Goal: Information Seeking & Learning: Check status

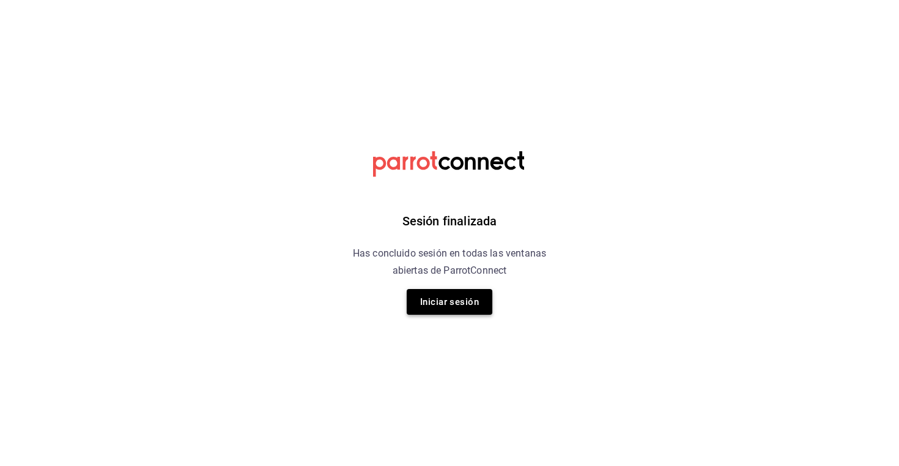
click at [466, 306] on button "Iniciar sesión" at bounding box center [450, 302] width 86 height 26
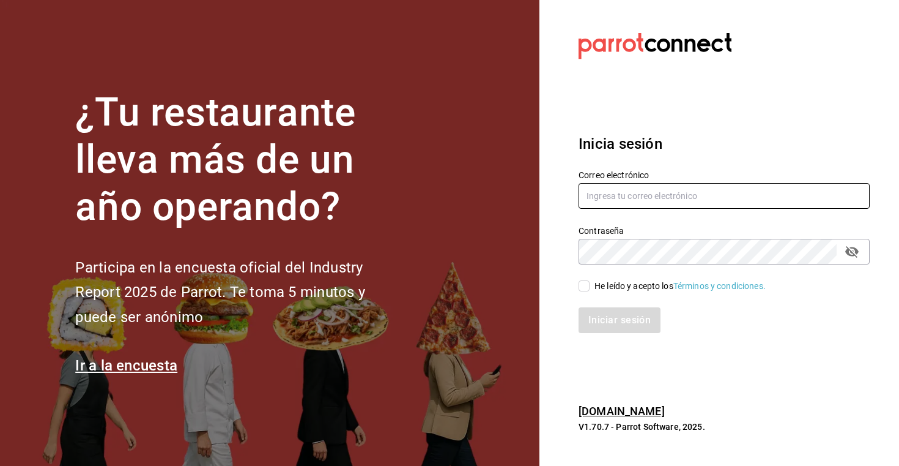
type input "[EMAIL_ADDRESS][DOMAIN_NAME]"
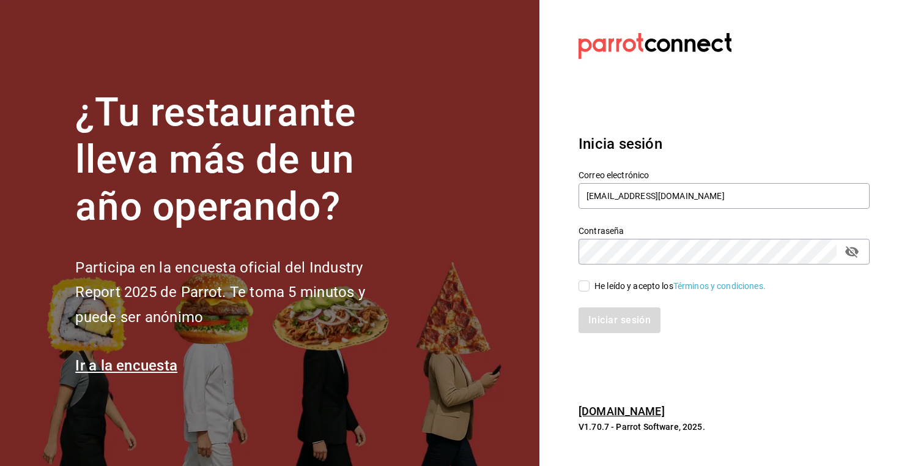
click at [586, 286] on input "He leído y acepto los Términos y condiciones." at bounding box center [584, 285] width 11 height 11
checkbox input "true"
click at [597, 311] on button "Iniciar sesión" at bounding box center [620, 320] width 83 height 26
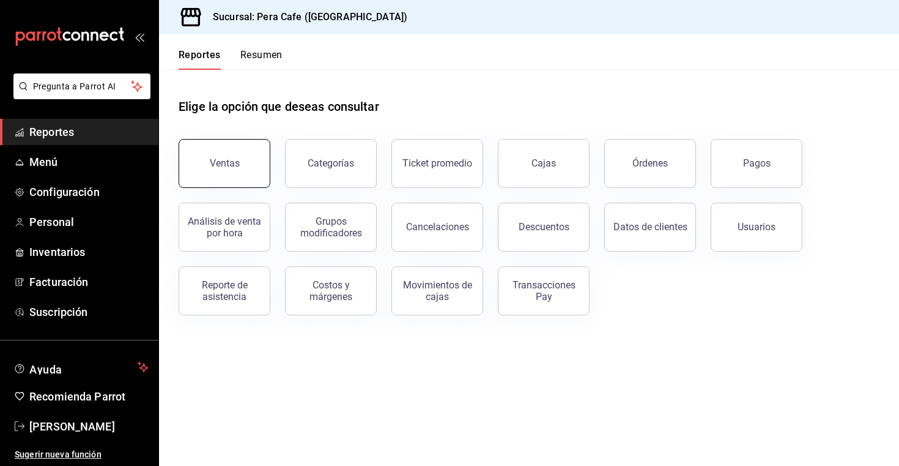
click at [216, 155] on button "Ventas" at bounding box center [225, 163] width 92 height 49
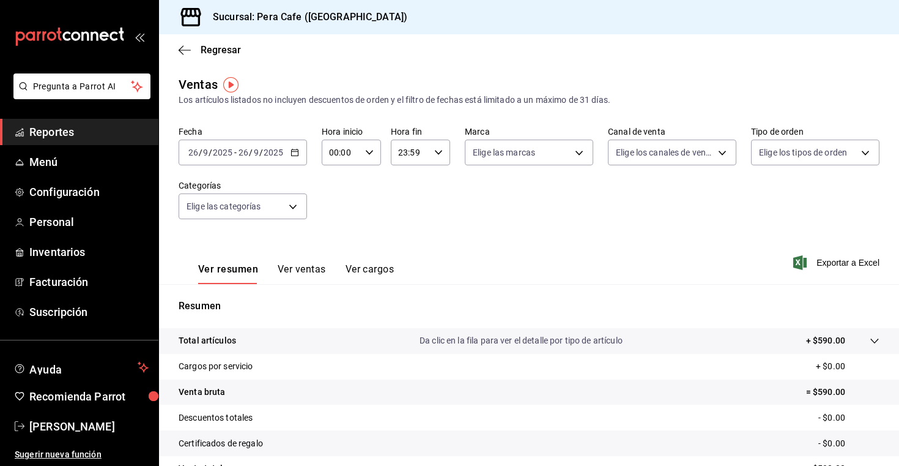
click at [315, 266] on button "Ver ventas" at bounding box center [302, 273] width 48 height 21
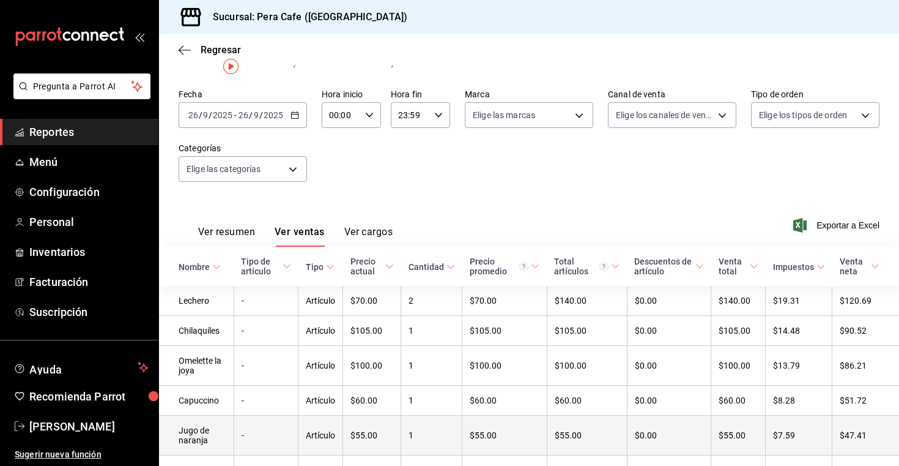
scroll to position [18, 0]
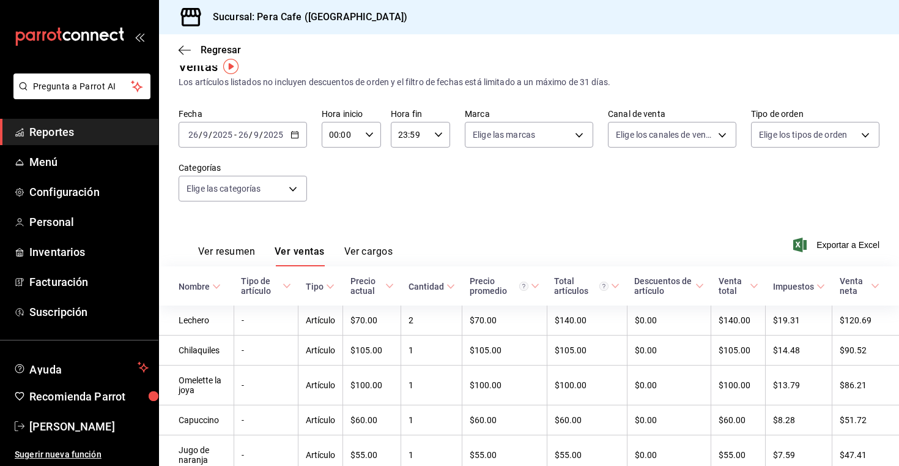
click at [289, 135] on div "[DATE] [DATE] - [DATE] [DATE]" at bounding box center [243, 135] width 128 height 26
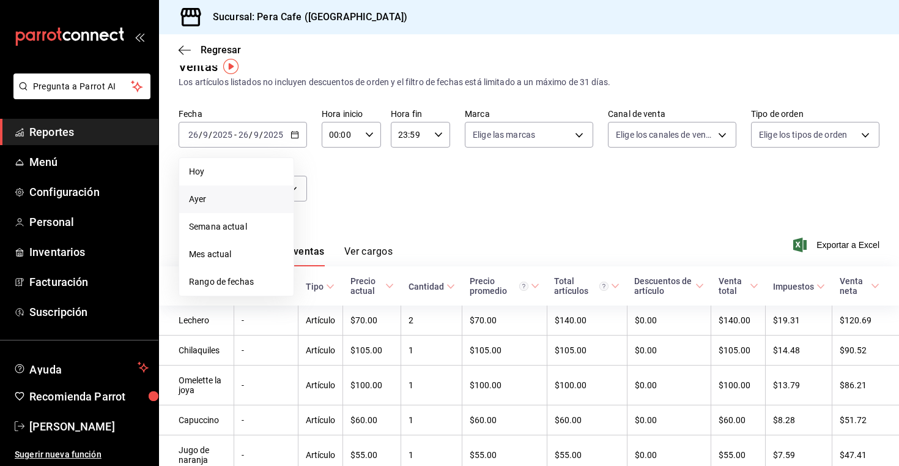
click at [229, 195] on span "Ayer" at bounding box center [236, 199] width 95 height 13
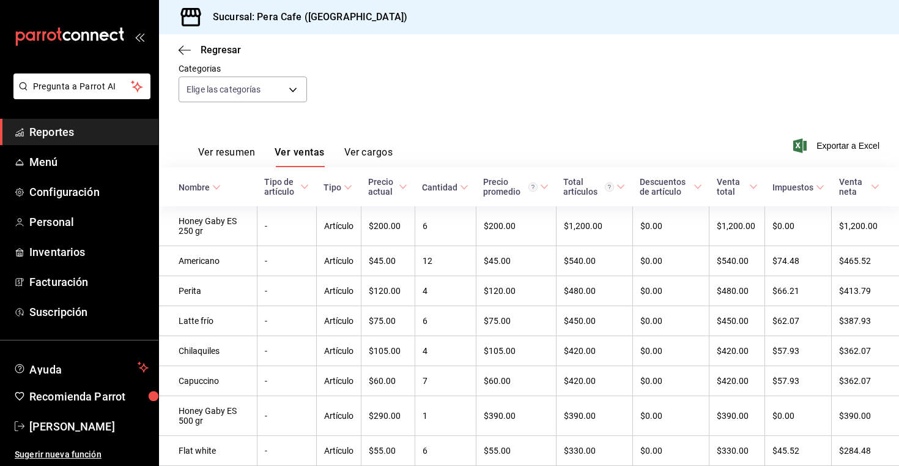
scroll to position [117, 0]
click at [444, 187] on div "Cantidad" at bounding box center [439, 187] width 35 height 10
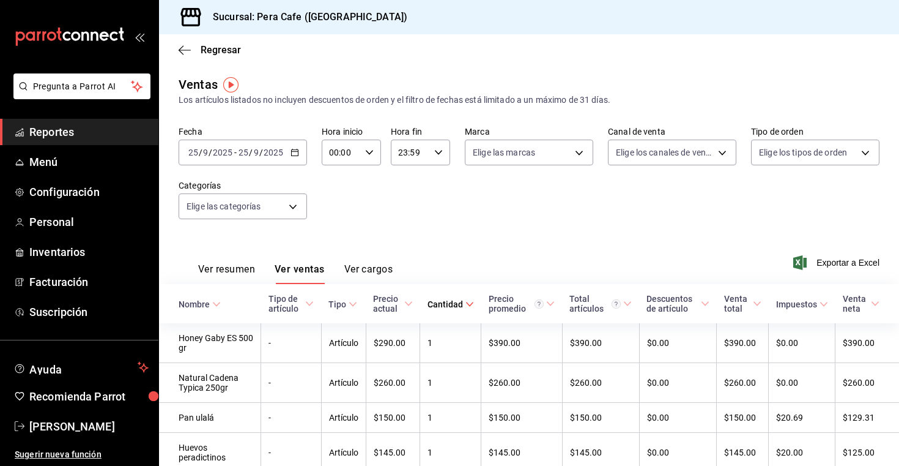
click at [440, 303] on div "Cantidad" at bounding box center [445, 304] width 35 height 10
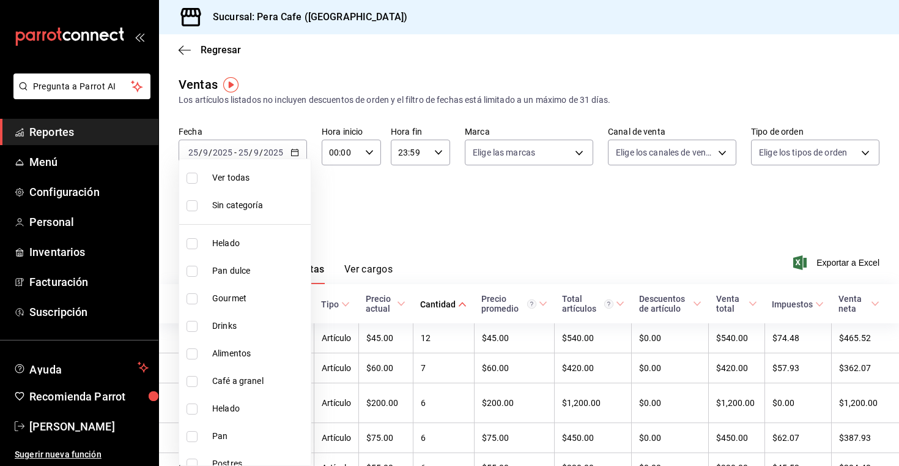
click at [293, 207] on body "Pregunta a Parrot AI Reportes Menú Configuración Personal Inventarios Facturaci…" at bounding box center [449, 233] width 899 height 466
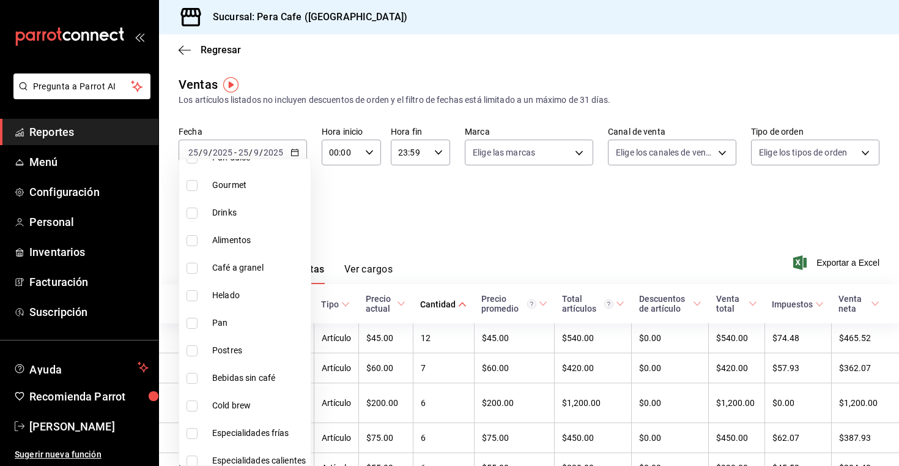
scroll to position [114, 0]
click at [223, 352] on span "Postres" at bounding box center [259, 349] width 94 height 13
type input "d538fb1d-2bc9-456a-87be-6e2202c3db91"
checkbox input "true"
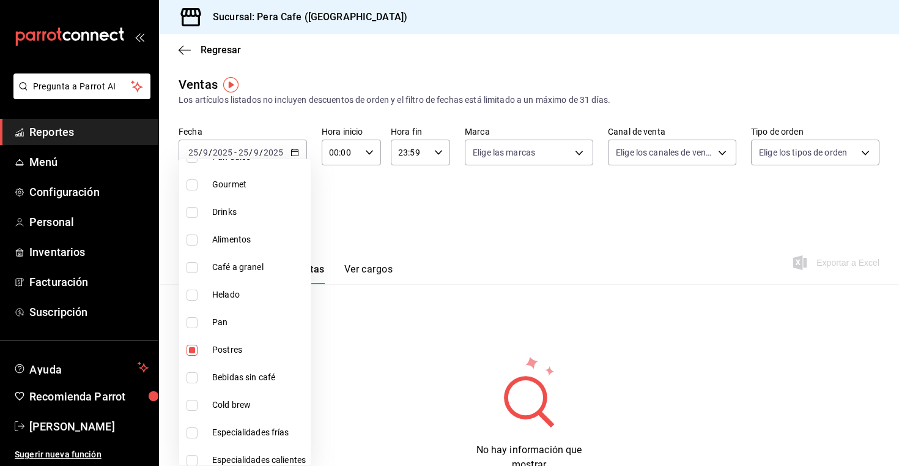
click at [440, 238] on div at bounding box center [449, 233] width 899 height 466
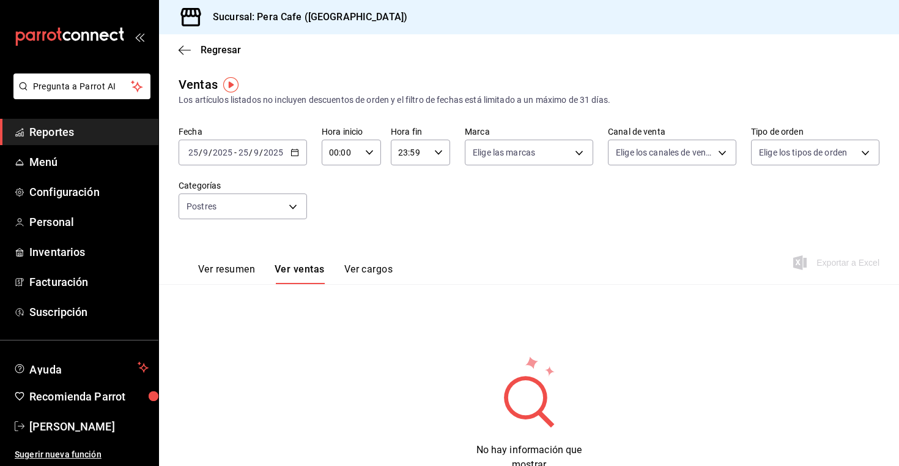
click at [292, 153] on icon "button" at bounding box center [295, 152] width 9 height 9
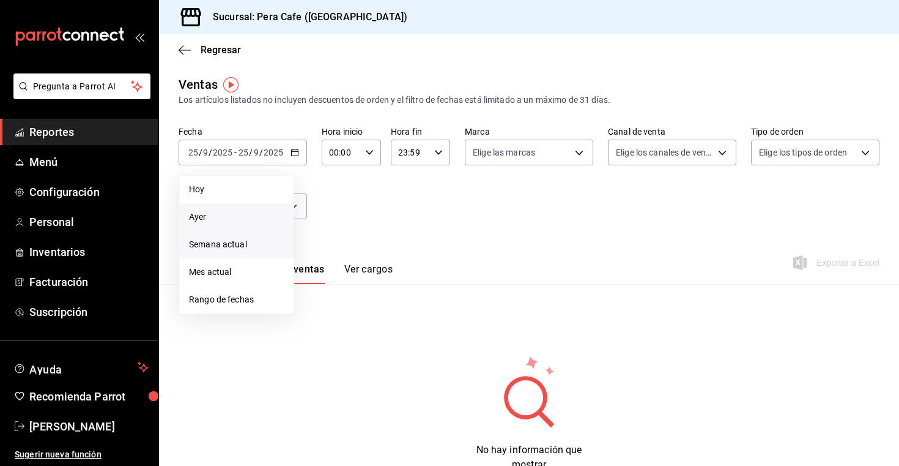
click at [235, 239] on span "Semana actual" at bounding box center [236, 244] width 95 height 13
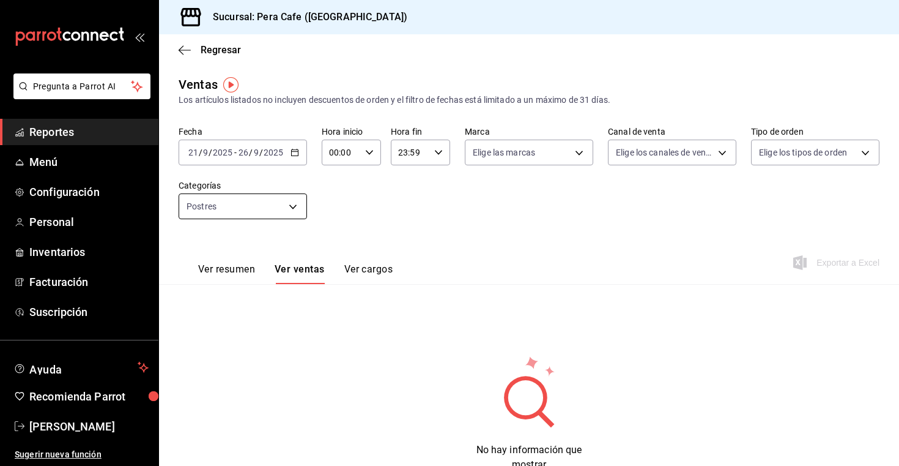
click at [300, 209] on body "Pregunta a Parrot AI Reportes Menú Configuración Personal Inventarios Facturaci…" at bounding box center [449, 233] width 899 height 466
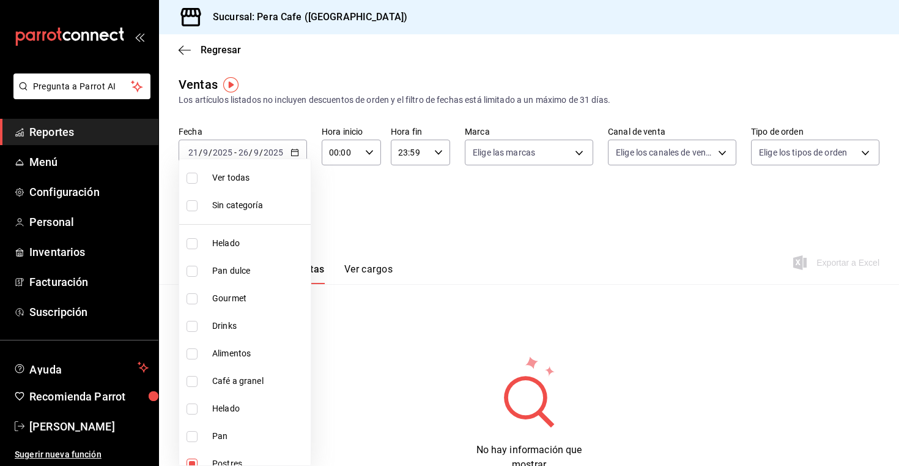
click at [369, 229] on div at bounding box center [449, 233] width 899 height 466
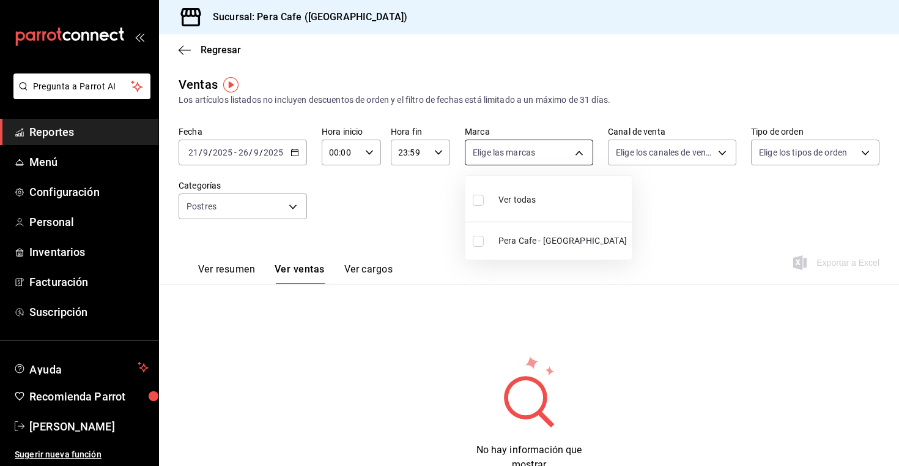
click at [532, 149] on body "Pregunta a Parrot AI Reportes Menú Configuración Personal Inventarios Facturaci…" at bounding box center [449, 233] width 899 height 466
click at [522, 196] on span "Ver todas" at bounding box center [517, 199] width 37 height 13
type input "e3303b71-a0bd-4880-a6b0-7e4c58ae3425"
checkbox input "true"
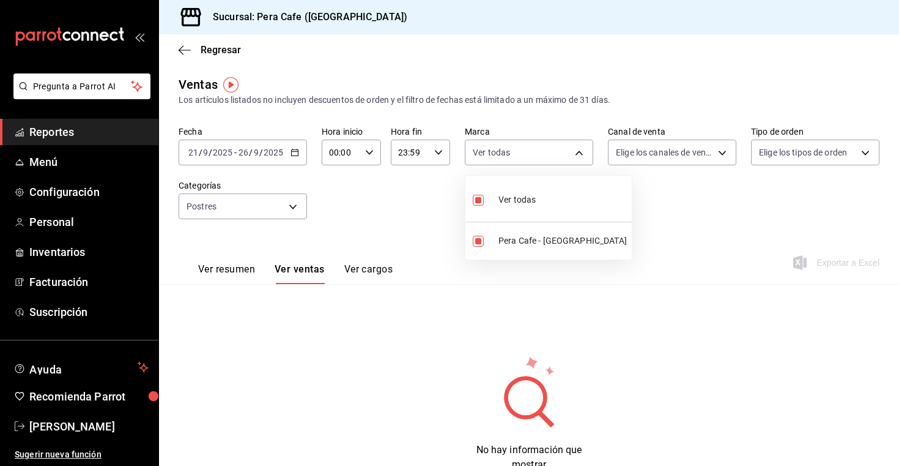
click at [644, 161] on div at bounding box center [449, 233] width 899 height 466
click at [655, 153] on body "Pregunta a Parrot AI Reportes Menú Configuración Personal Inventarios Facturaci…" at bounding box center [449, 233] width 899 height 466
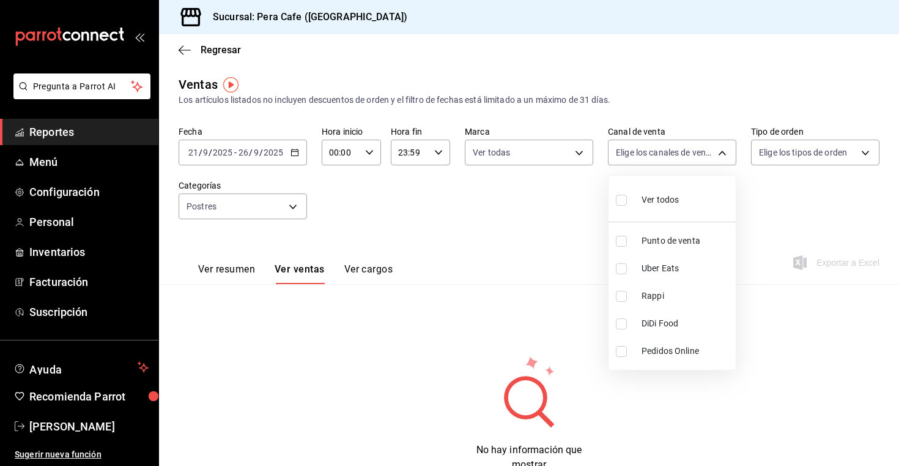
click at [641, 193] on div "Ver todos" at bounding box center [647, 198] width 63 height 26
type input "PARROT,UBER_EATS,RAPPI,DIDI_FOOD,ONLINE"
checkbox input "true"
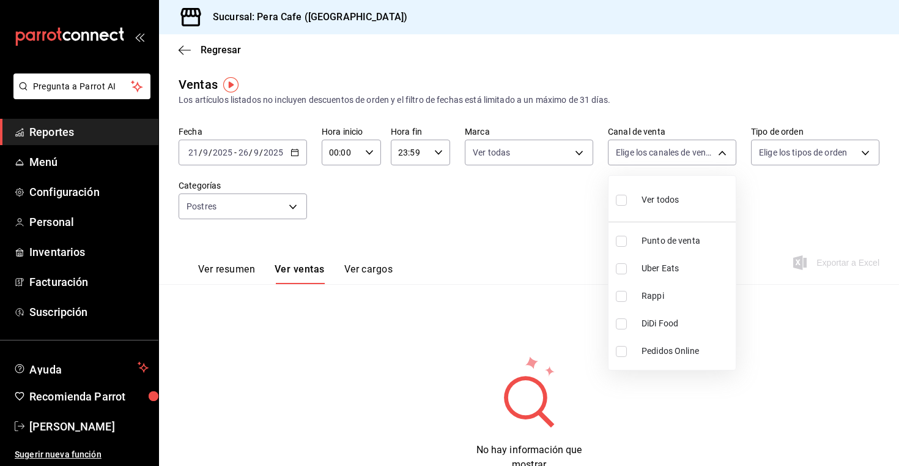
checkbox input "true"
click at [776, 156] on div at bounding box center [449, 233] width 899 height 466
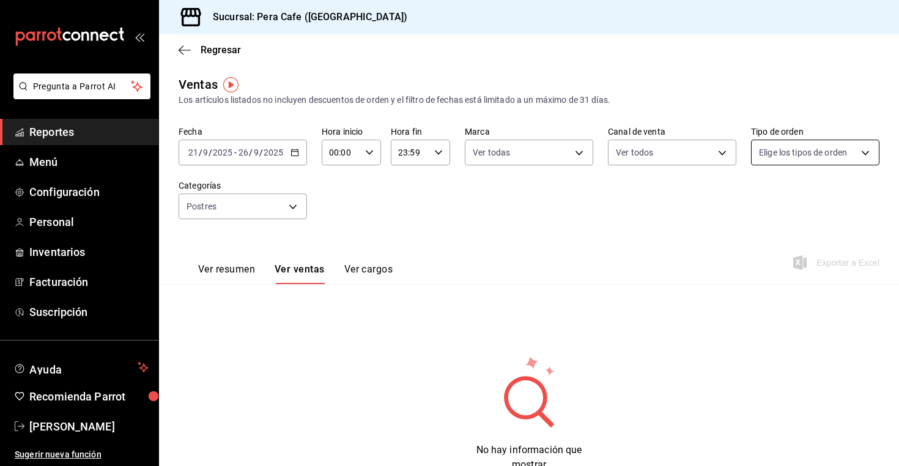
click at [775, 164] on body "Pregunta a Parrot AI Reportes Menú Configuración Personal Inventarios Facturaci…" at bounding box center [449, 233] width 899 height 466
click at [778, 195] on div "Ver todos" at bounding box center [790, 198] width 63 height 26
type input "f7c8cdae-e586-476b-905f-00a26ffb487c,97f4de4a-6aff-4cf9-bab1-f2219472a67c,EXTER…"
checkbox input "true"
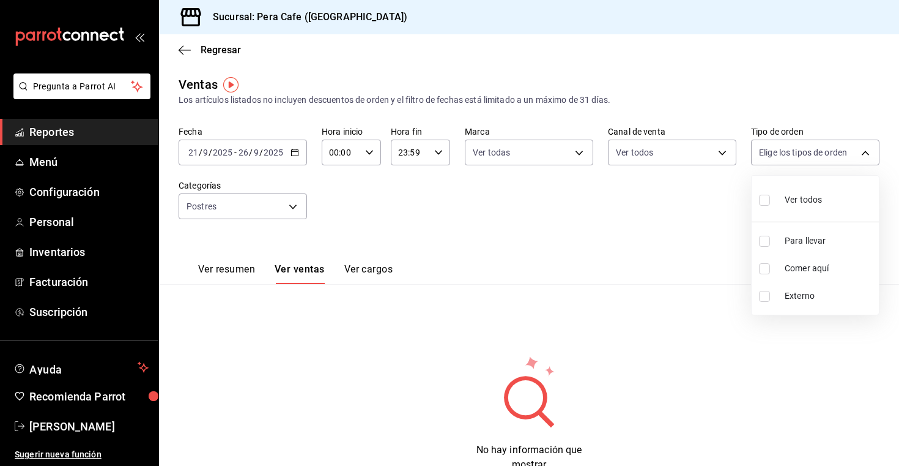
checkbox input "true"
click at [271, 209] on div at bounding box center [449, 233] width 899 height 466
click at [298, 212] on body "Pregunta a Parrot AI Reportes Menú Configuración Personal Inventarios Facturaci…" at bounding box center [449, 233] width 899 height 466
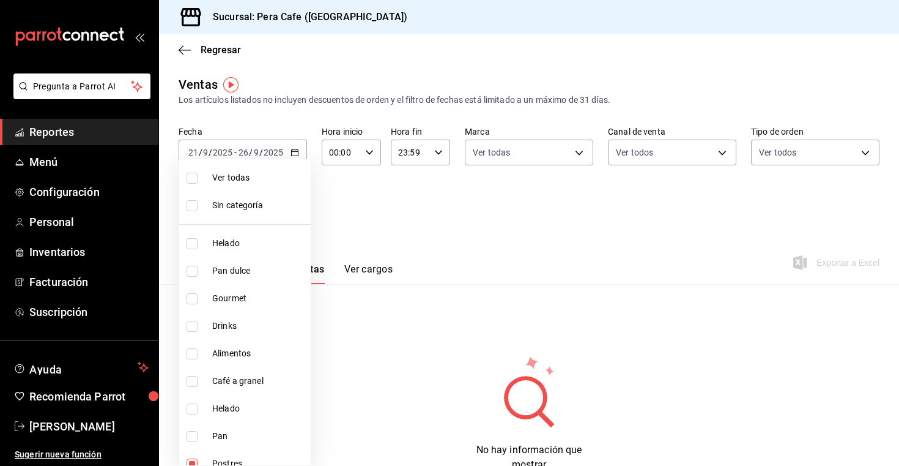
click at [243, 240] on span "Helado" at bounding box center [259, 243] width 94 height 13
type input "d538fb1d-2bc9-456a-87be-6e2202c3db91,7207404d-dcf4-4d04-b1fc-dbd57b36fb6a"
checkbox input "true"
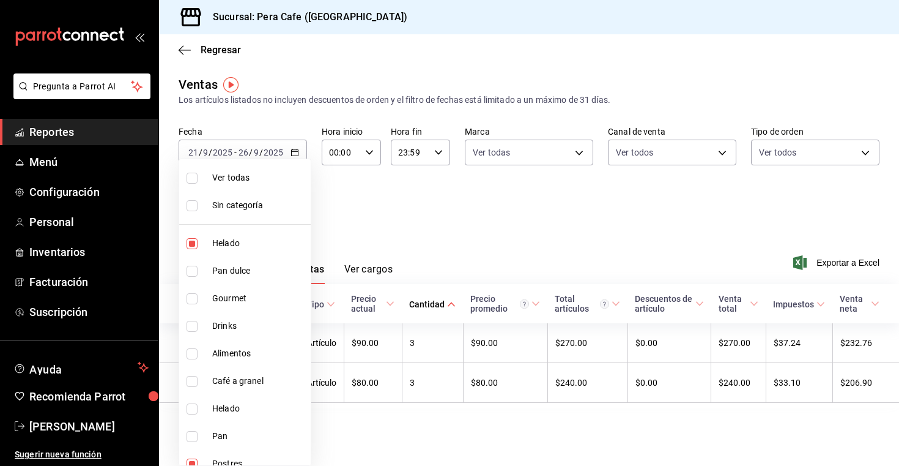
click at [414, 220] on div at bounding box center [449, 233] width 899 height 466
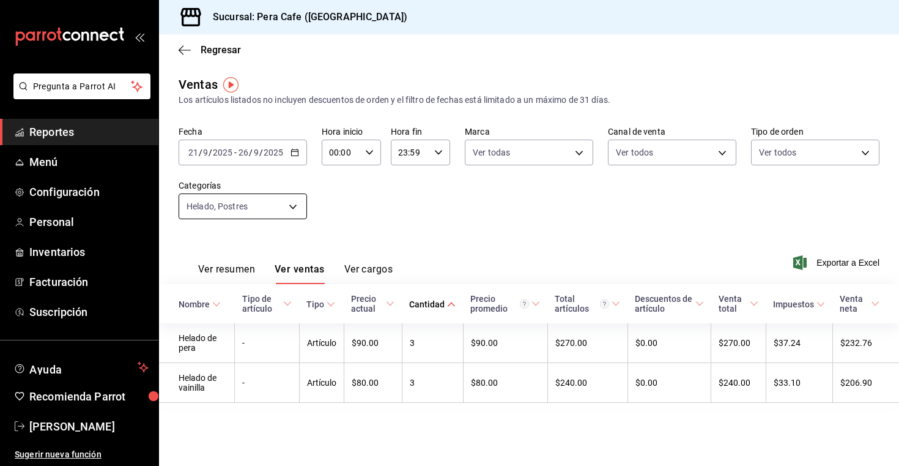
click at [296, 210] on body "Pregunta a Parrot AI Reportes Menú Configuración Personal Inventarios Facturaci…" at bounding box center [449, 233] width 899 height 466
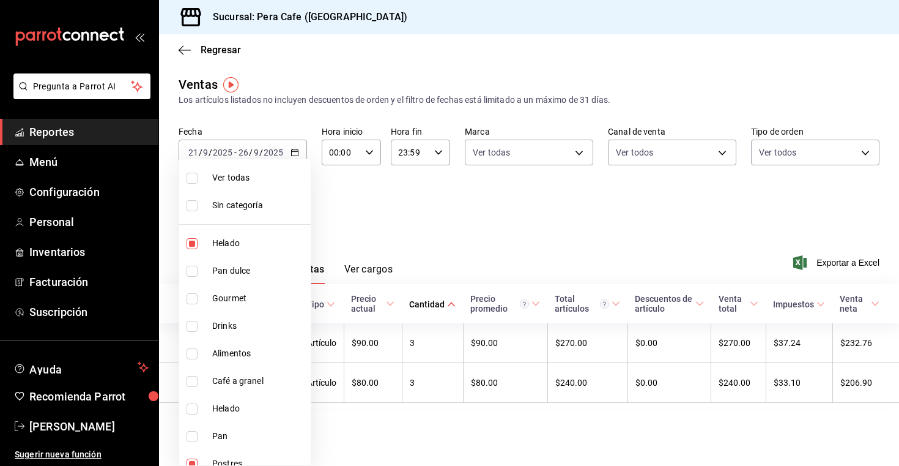
click at [255, 271] on span "Pan dulce" at bounding box center [259, 270] width 94 height 13
type input "d538fb1d-2bc9-456a-87be-6e2202c3db91,7207404d-dcf4-4d04-b1fc-dbd57b36fb6a,a4054…"
checkbox input "true"
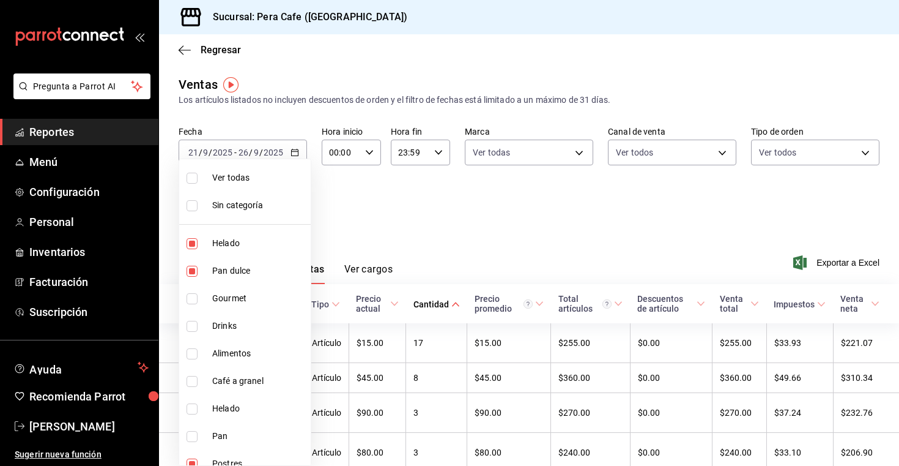
click at [226, 241] on span "Helado" at bounding box center [259, 243] width 94 height 13
type input "d538fb1d-2bc9-456a-87be-6e2202c3db91,a4054d43-da50-4fd0-a1c1-bfa07f7d2cbc"
checkbox input "false"
click at [421, 225] on div at bounding box center [449, 233] width 899 height 466
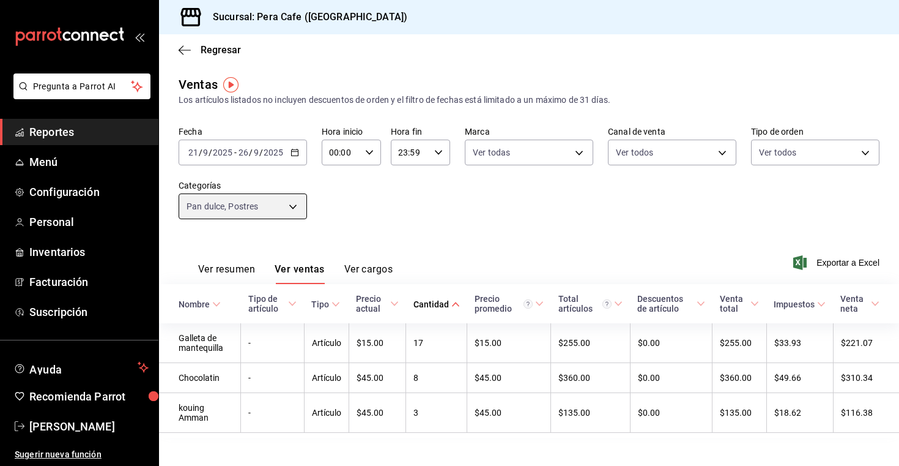
scroll to position [13, 0]
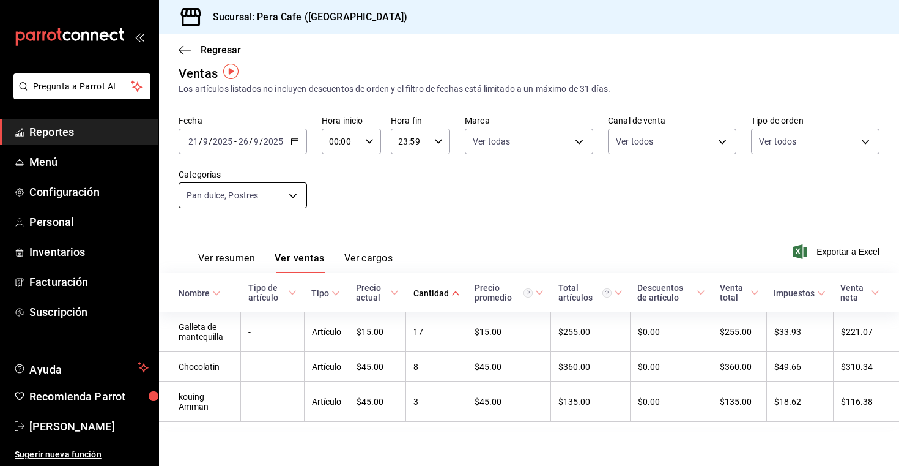
click at [294, 194] on body "Pregunta a Parrot AI Reportes Menú Configuración Personal Inventarios Facturaci…" at bounding box center [449, 233] width 899 height 466
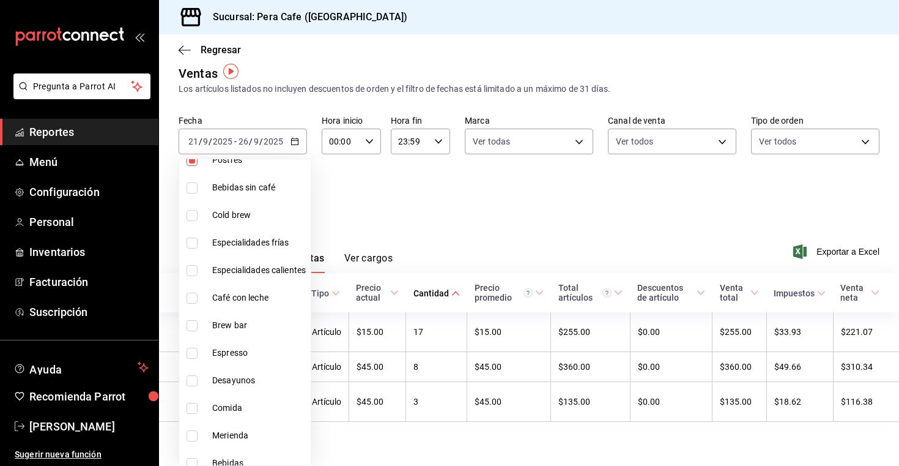
scroll to position [343, 0]
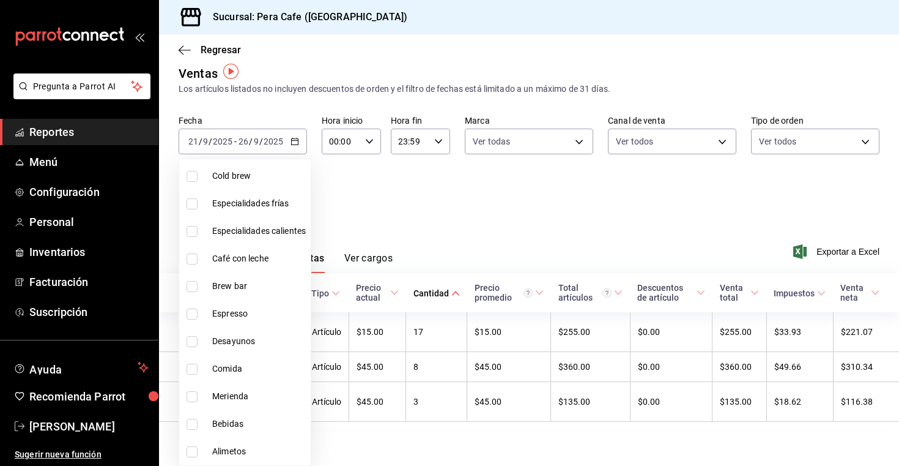
click at [218, 449] on span "Alimetos" at bounding box center [259, 451] width 94 height 13
type input "d538fb1d-2bc9-456a-87be-6e2202c3db91,a4054d43-da50-4fd0-a1c1-bfa07f7d2cbc,49253…"
checkbox input "true"
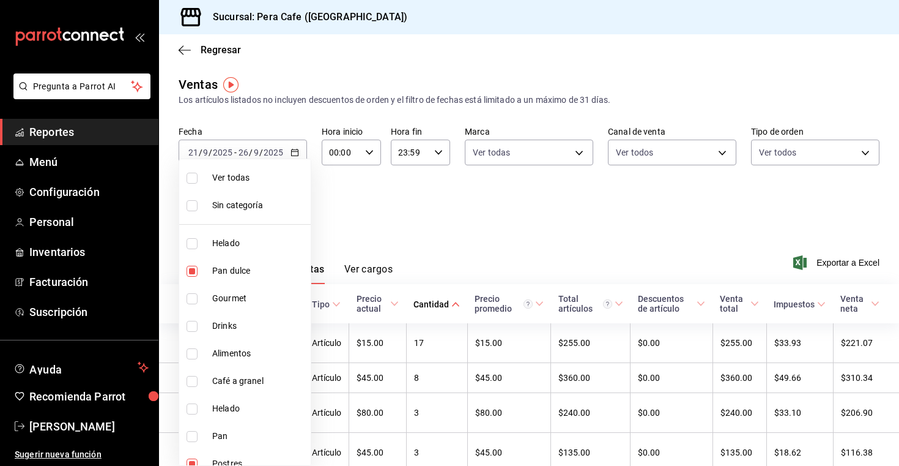
click at [420, 211] on div at bounding box center [449, 233] width 899 height 466
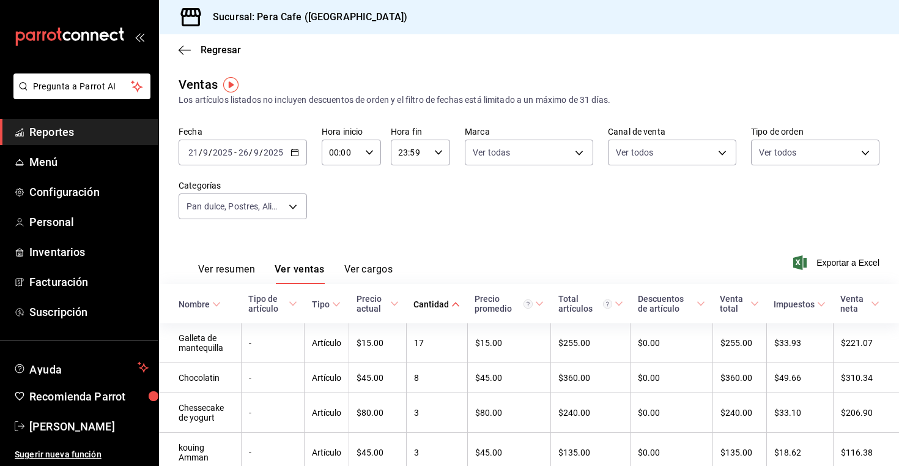
click at [289, 152] on div "[DATE] [DATE] - [DATE] [DATE]" at bounding box center [243, 153] width 128 height 26
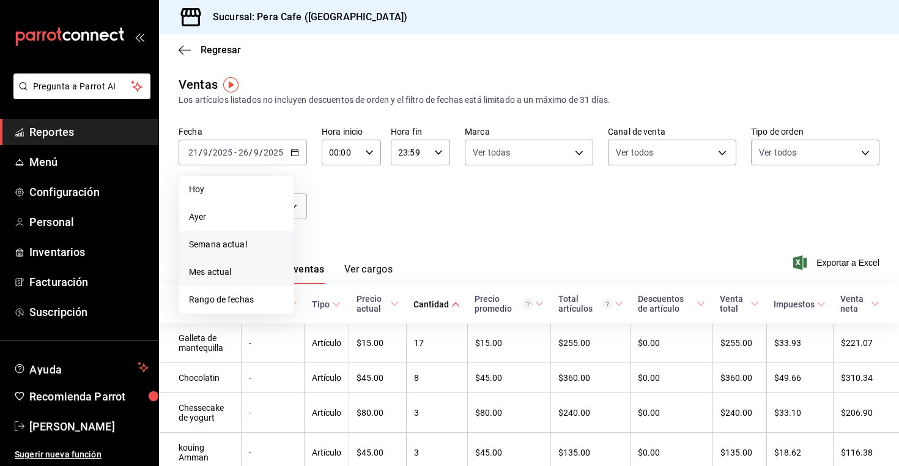
click at [263, 262] on li "Mes actual" at bounding box center [236, 272] width 114 height 28
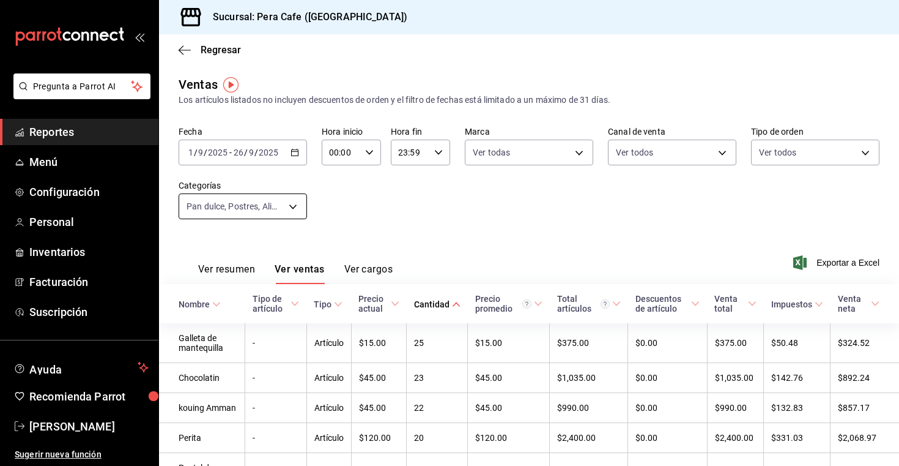
click at [292, 208] on body "Pregunta a Parrot AI Reportes Menú Configuración Personal Inventarios Facturaci…" at bounding box center [449, 233] width 899 height 466
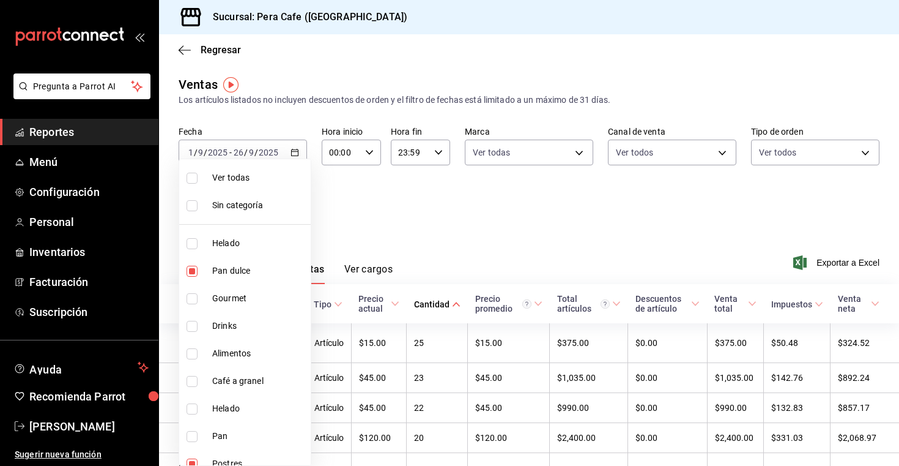
click at [236, 272] on span "Pan dulce" at bounding box center [259, 270] width 94 height 13
type input "d538fb1d-2bc9-456a-87be-6e2202c3db91,49253541-3957-47d5-a636-d6e6e5590aa0"
checkbox input "false"
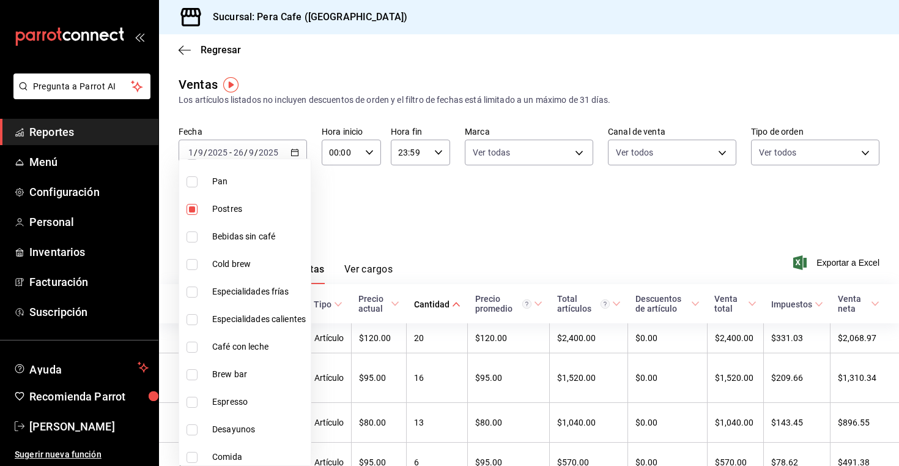
scroll to position [343, 0]
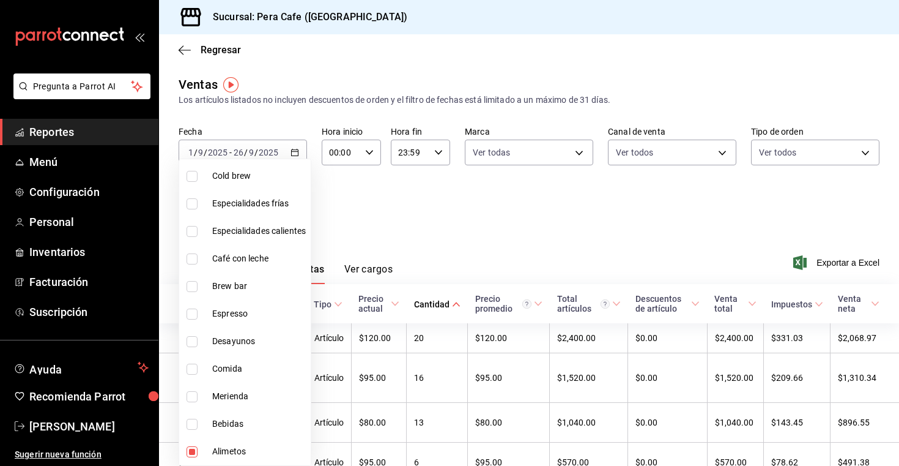
click at [222, 449] on span "Alimetos" at bounding box center [259, 451] width 94 height 13
type input "d538fb1d-2bc9-456a-87be-6e2202c3db91"
checkbox input "false"
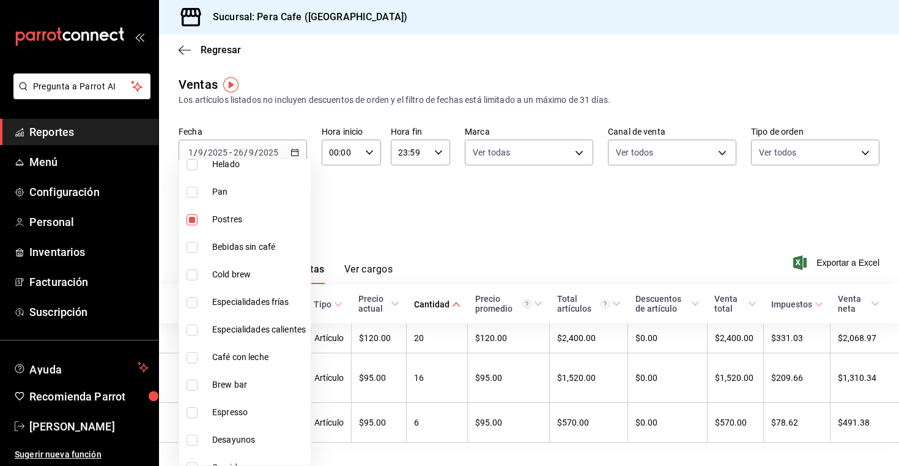
scroll to position [233, 0]
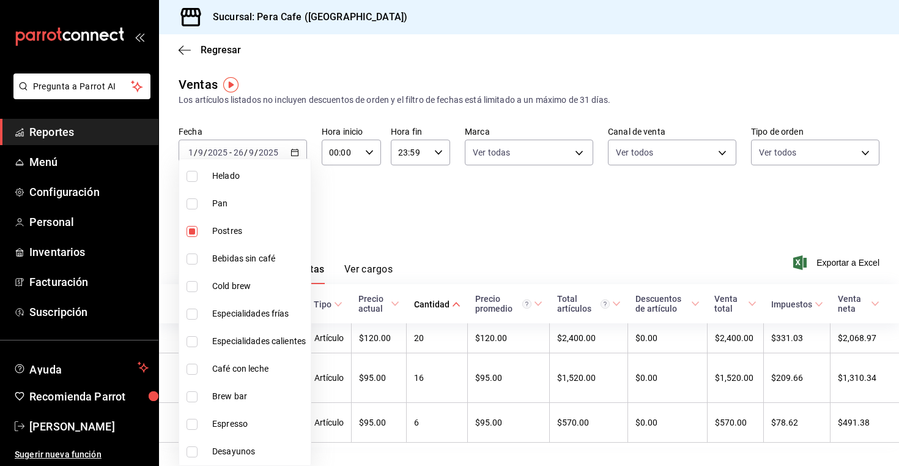
click at [459, 216] on div at bounding box center [449, 233] width 899 height 466
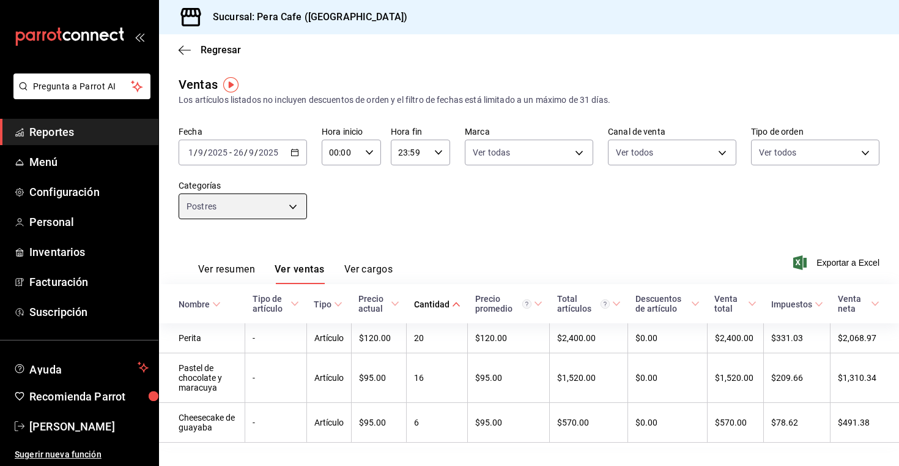
scroll to position [23, 0]
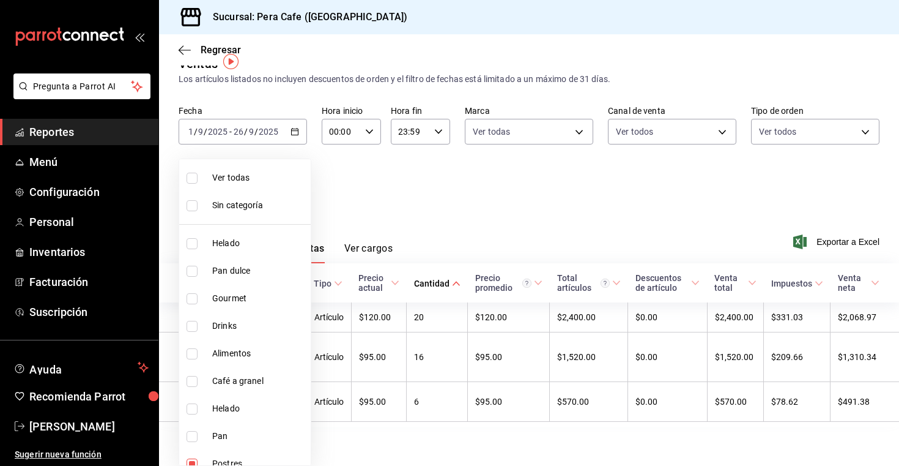
click at [294, 187] on body "Pregunta a Parrot AI Reportes Menú Configuración Personal Inventarios Facturaci…" at bounding box center [449, 233] width 899 height 466
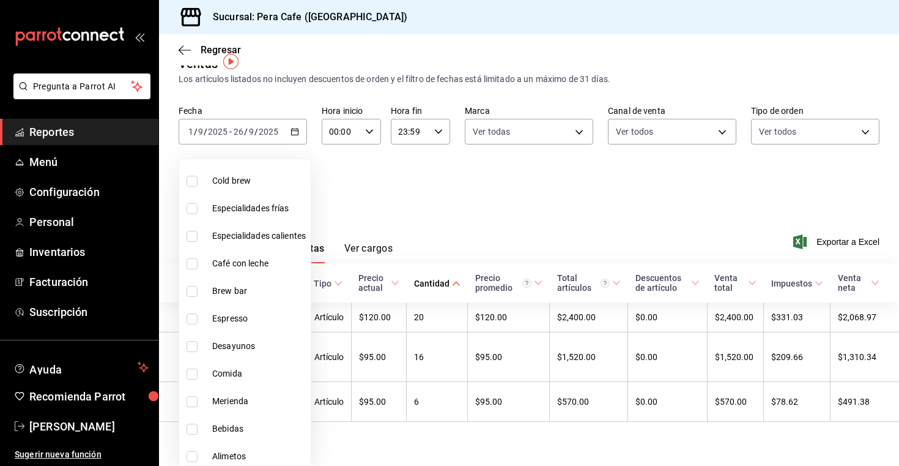
scroll to position [343, 0]
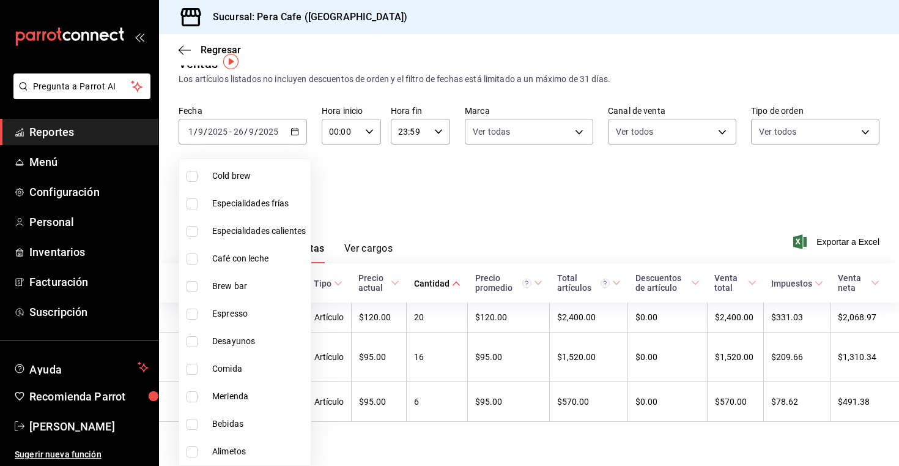
click at [369, 207] on div at bounding box center [449, 233] width 899 height 466
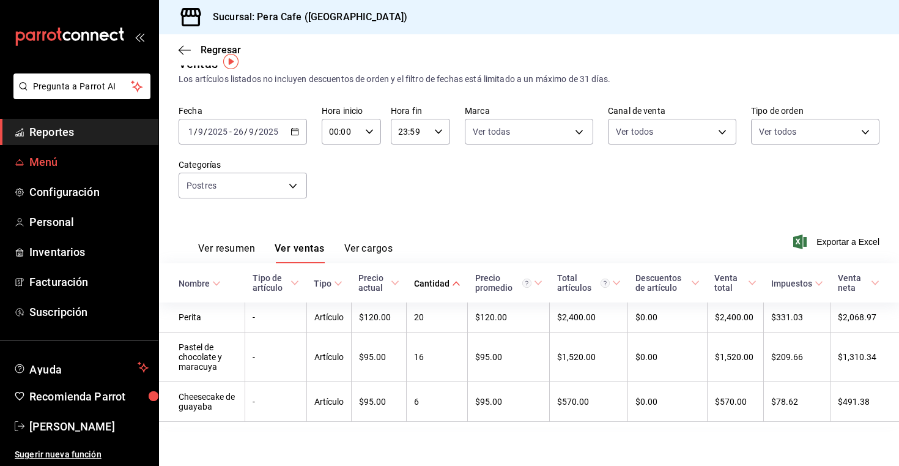
click at [81, 155] on span "Menú" at bounding box center [88, 162] width 119 height 17
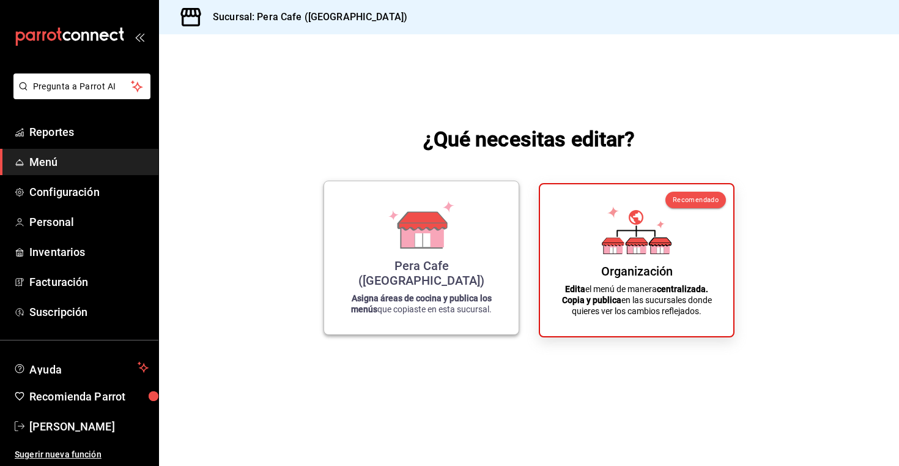
click at [407, 270] on div "Pera Cafe ([GEOGRAPHIC_DATA]) Asigna áreas de cocina y publica los menús que co…" at bounding box center [421, 257] width 165 height 133
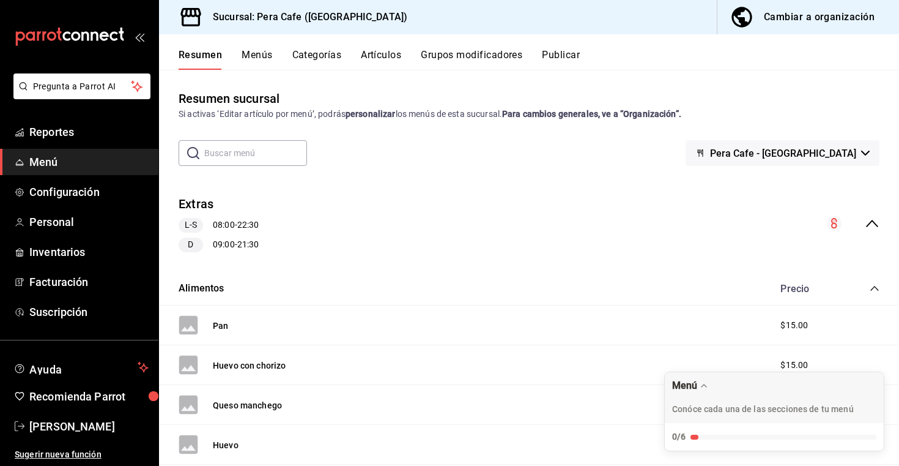
click at [256, 159] on input "text" at bounding box center [255, 153] width 103 height 24
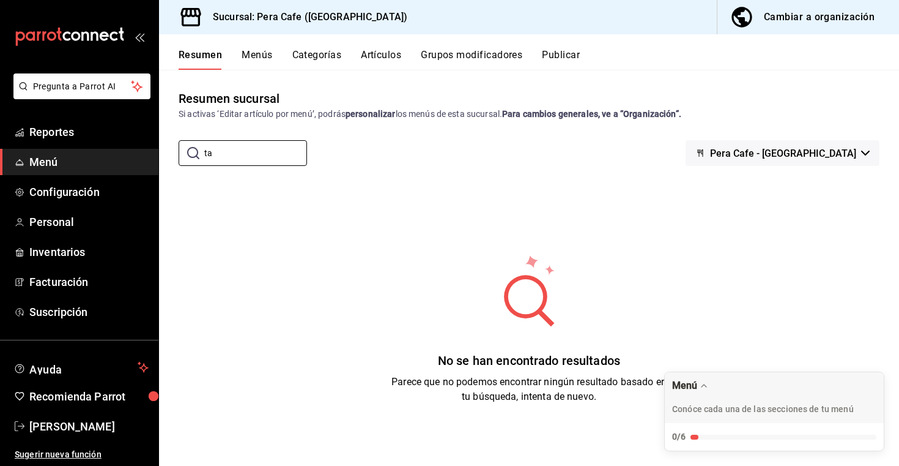
type input "t"
type input "v"
type input "c"
type input "m"
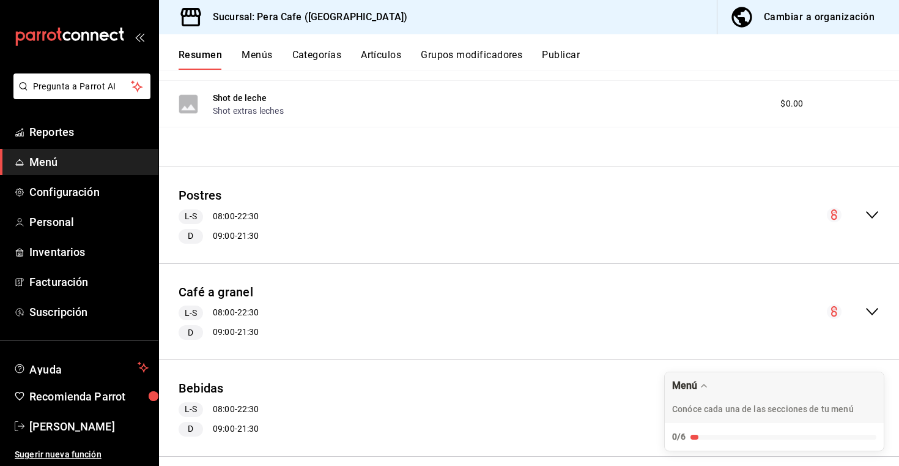
scroll to position [685, 0]
click at [325, 219] on div "Postres L-S 08:00 - 22:30 D 09:00 - 21:30" at bounding box center [529, 216] width 740 height 76
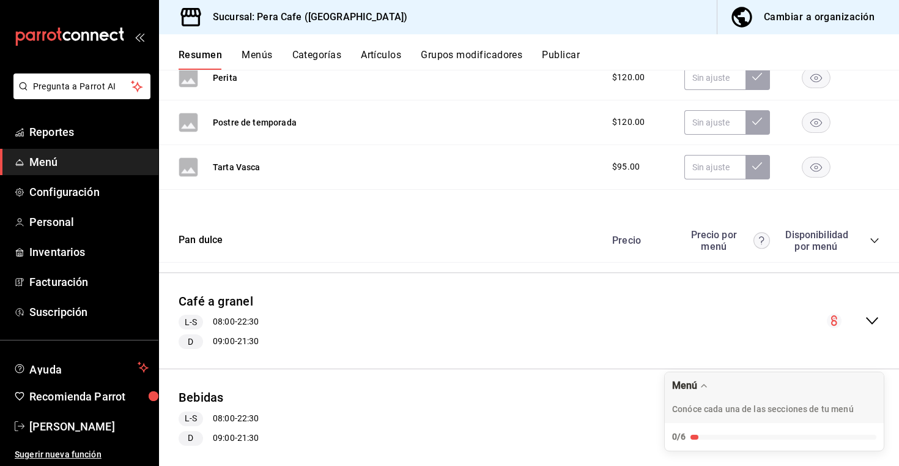
scroll to position [1188, 0]
click at [88, 134] on span "Reportes" at bounding box center [88, 132] width 119 height 17
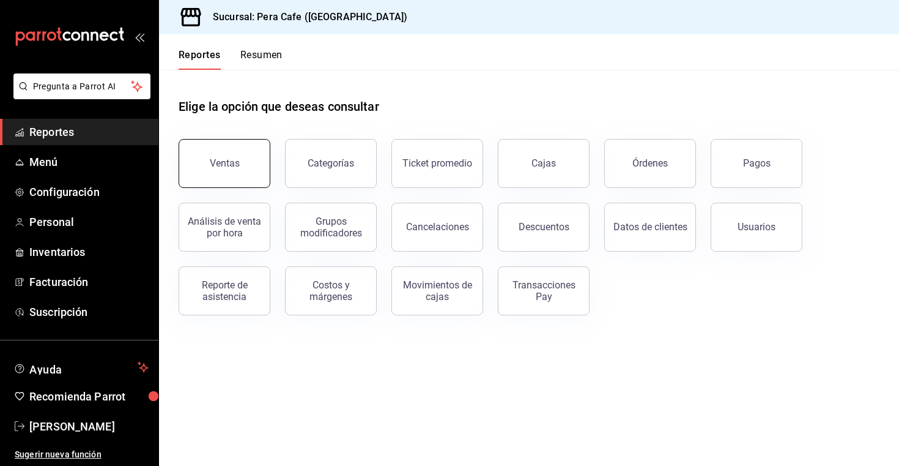
click at [221, 158] on div "Ventas" at bounding box center [225, 163] width 30 height 12
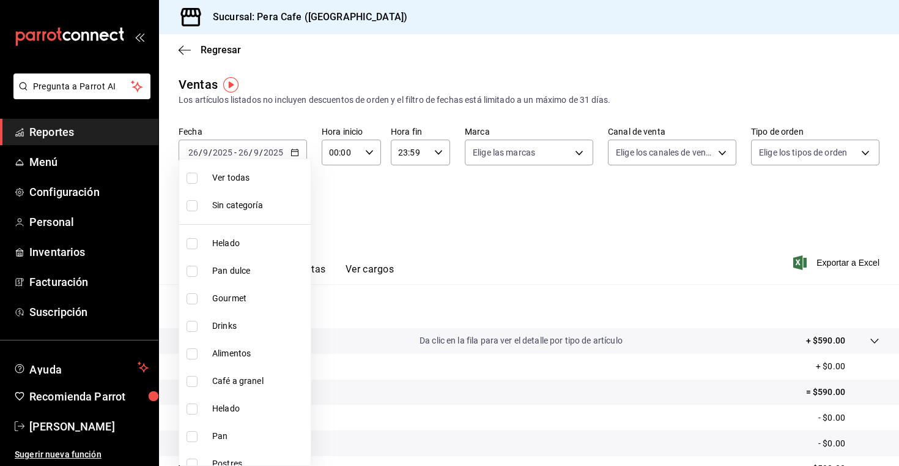
click at [283, 209] on body "Pregunta a Parrot AI Reportes Menú Configuración Personal Inventarios Facturaci…" at bounding box center [449, 233] width 899 height 466
click at [247, 302] on span "Gourmet" at bounding box center [259, 298] width 94 height 13
type input "579f4d49-44b9-409c-b699-83da401a9cce"
checkbox input "true"
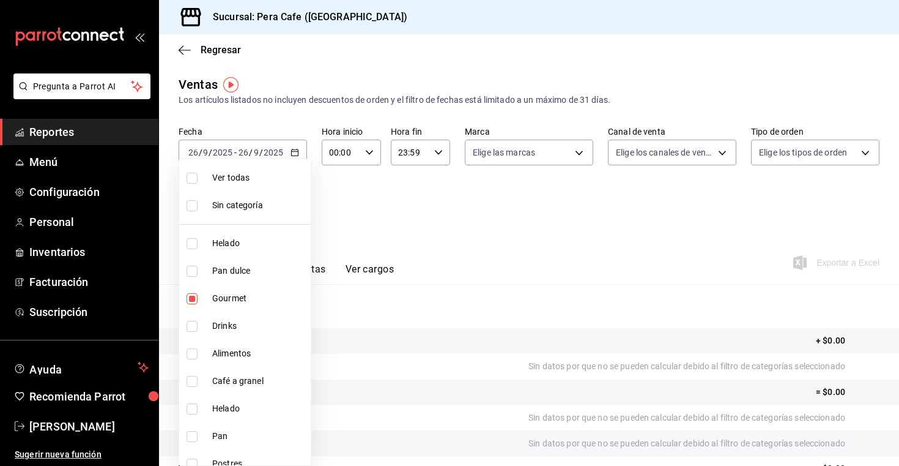
click at [420, 213] on div at bounding box center [449, 233] width 899 height 466
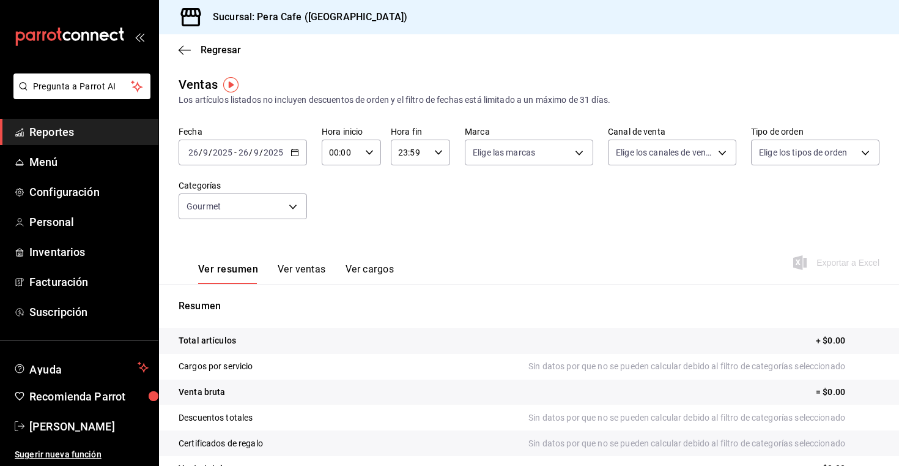
click at [317, 269] on button "Ver ventas" at bounding box center [302, 273] width 48 height 21
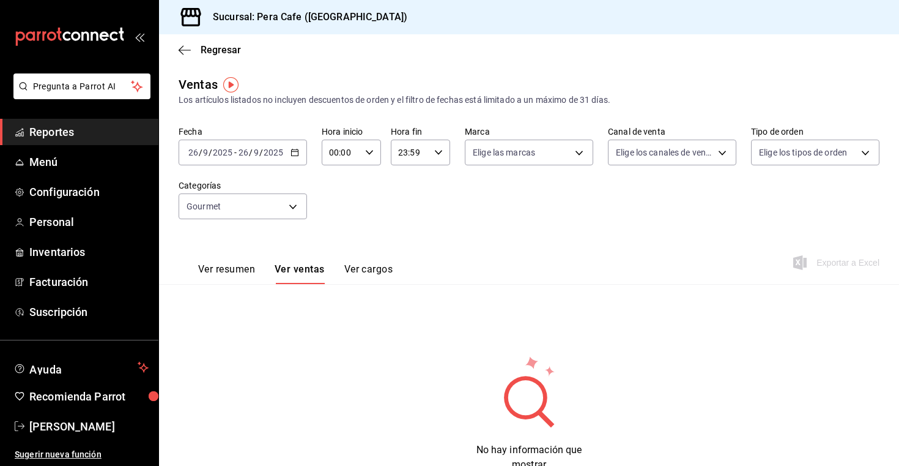
click at [300, 162] on div "[DATE] [DATE] - [DATE] [DATE]" at bounding box center [243, 153] width 128 height 26
click at [250, 215] on span "Ayer" at bounding box center [236, 216] width 95 height 13
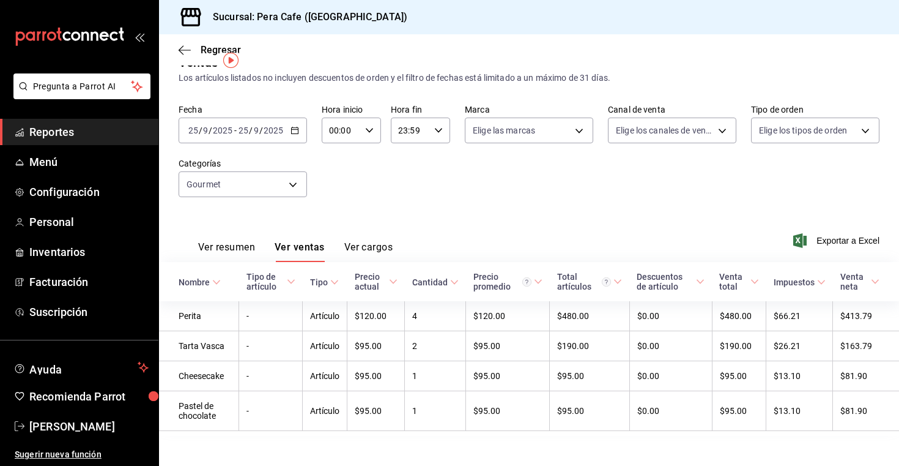
scroll to position [33, 0]
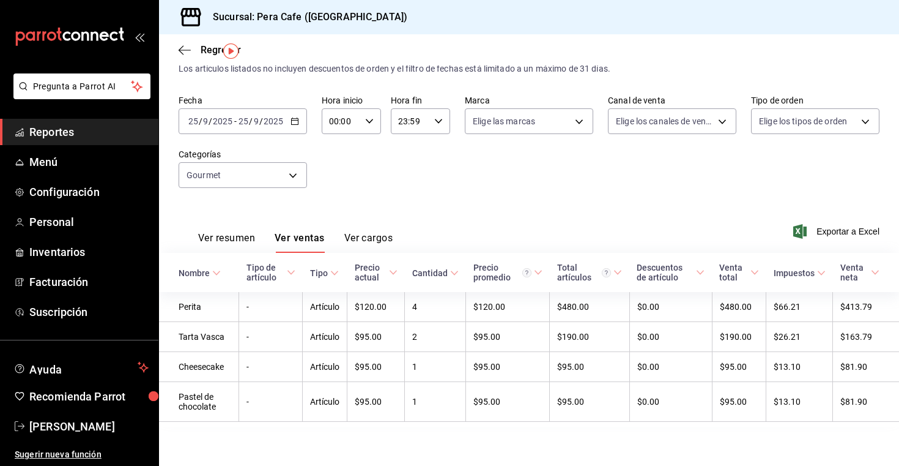
click at [292, 119] on icon "button" at bounding box center [295, 121] width 9 height 9
click at [234, 265] on span "Rango de fechas" at bounding box center [236, 268] width 95 height 13
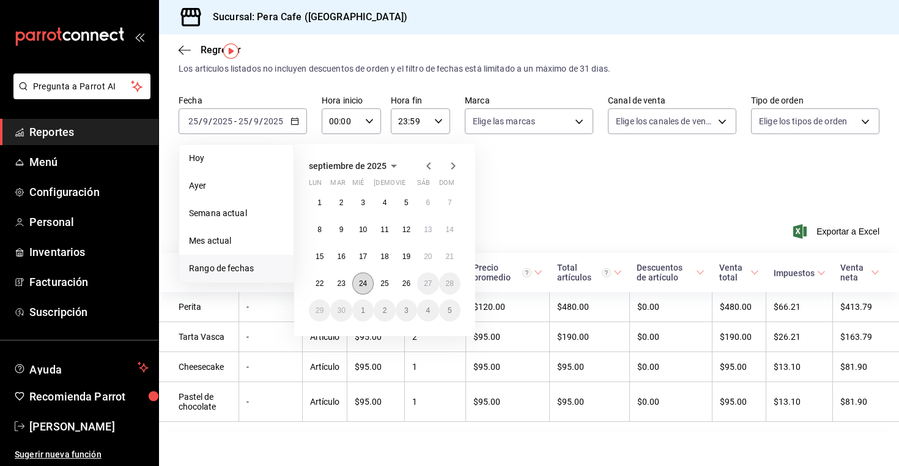
click at [362, 282] on abbr "24" at bounding box center [363, 283] width 8 height 9
click at [368, 280] on button "24" at bounding box center [362, 283] width 21 height 22
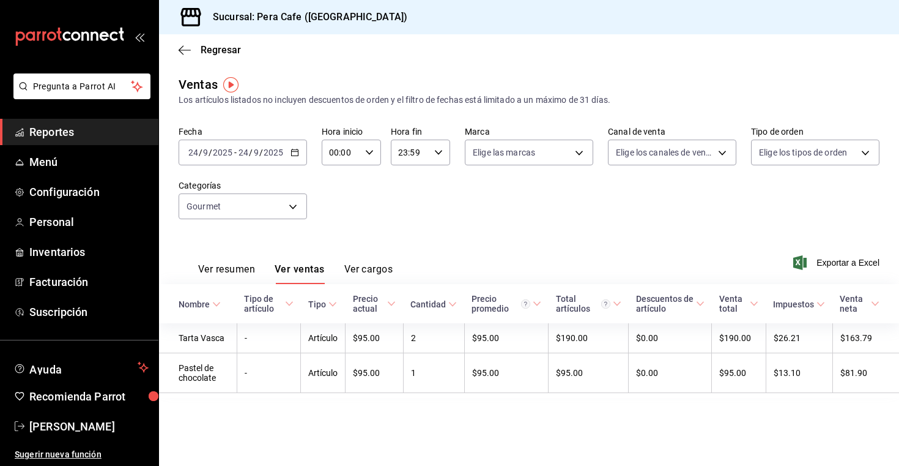
click at [296, 153] on icon "button" at bounding box center [295, 152] width 9 height 9
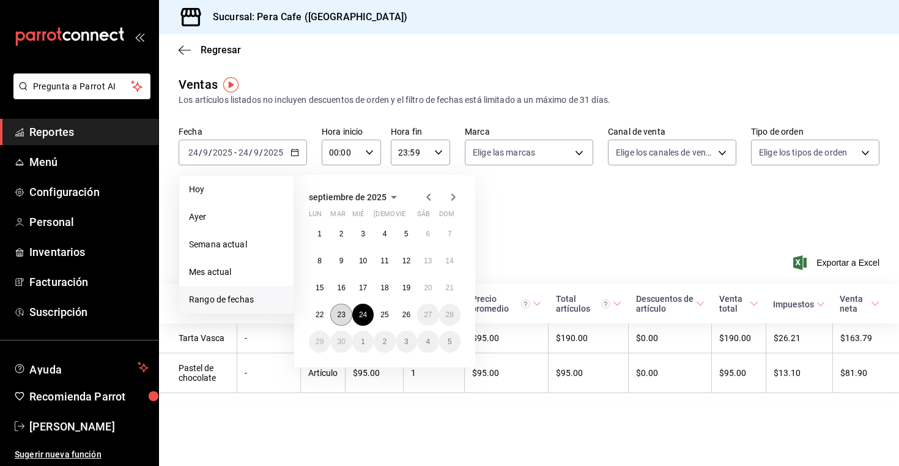
click at [341, 313] on abbr "23" at bounding box center [341, 314] width 8 height 9
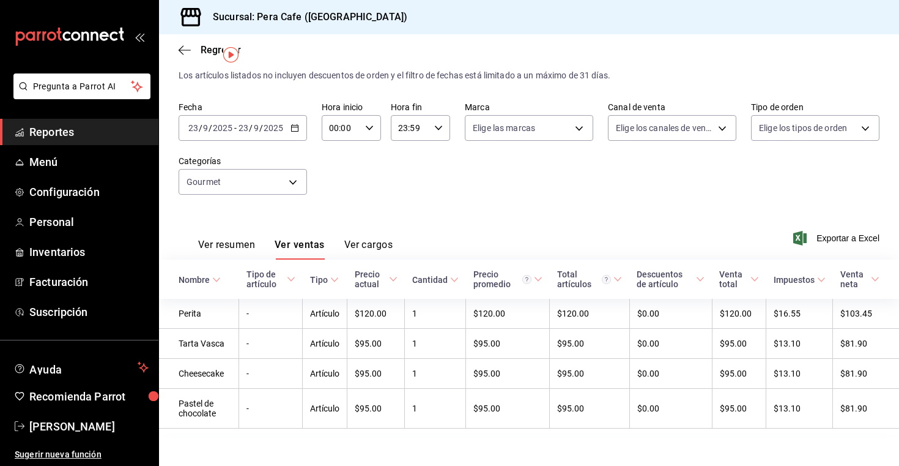
scroll to position [31, 0]
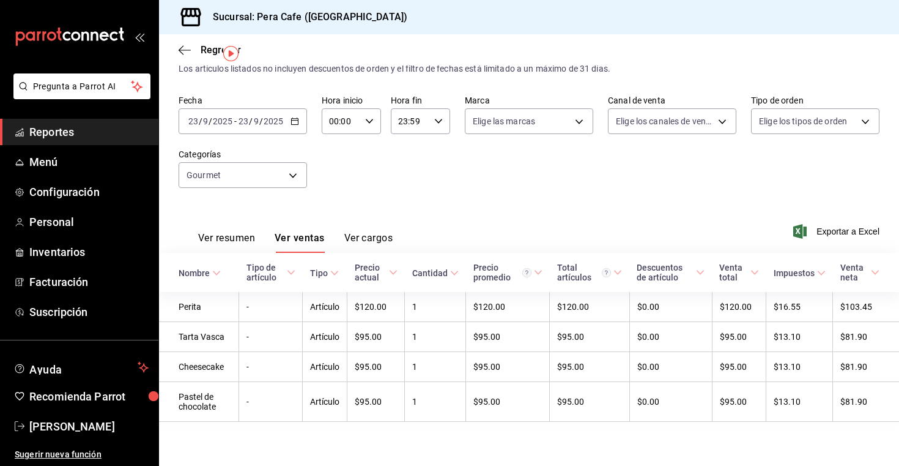
click at [291, 120] on icon "button" at bounding box center [295, 121] width 9 height 9
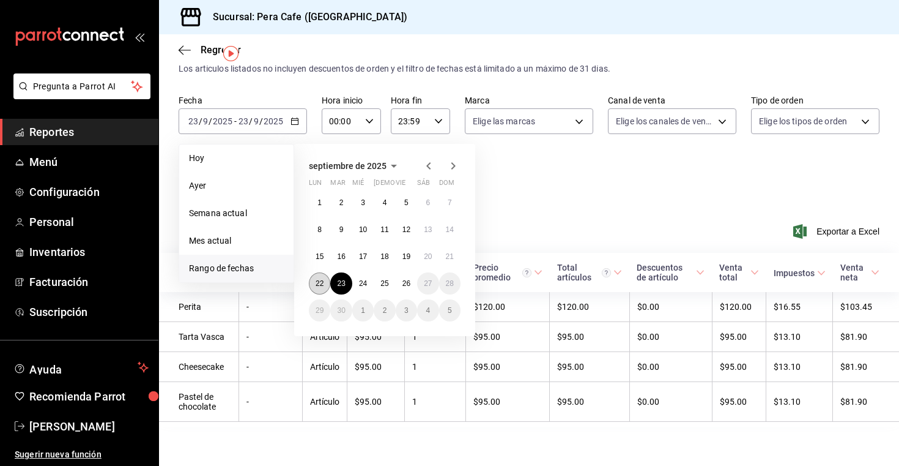
click at [316, 277] on button "22" at bounding box center [319, 283] width 21 height 22
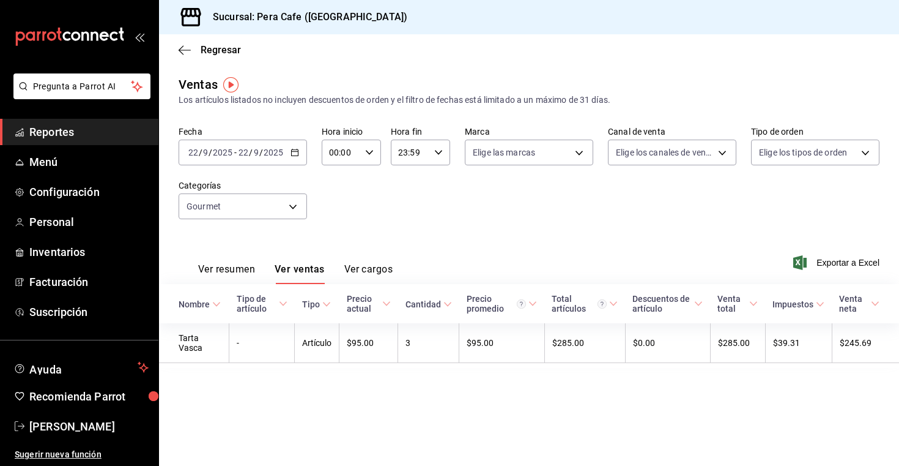
click at [88, 131] on span "Reportes" at bounding box center [88, 132] width 119 height 17
